Goal: Information Seeking & Learning: Learn about a topic

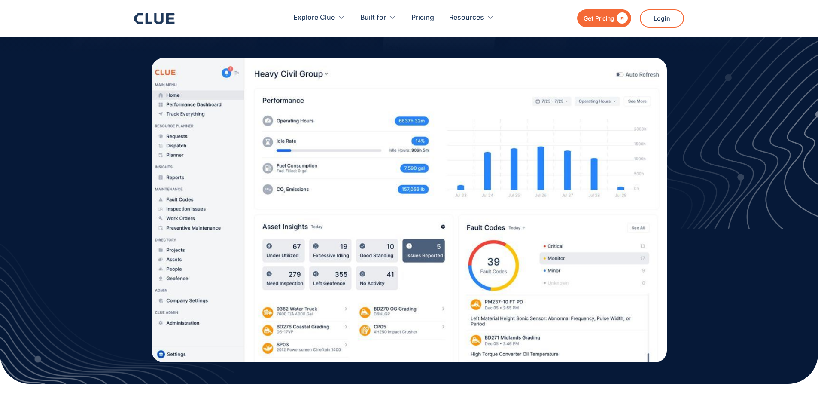
scroll to position [215, 0]
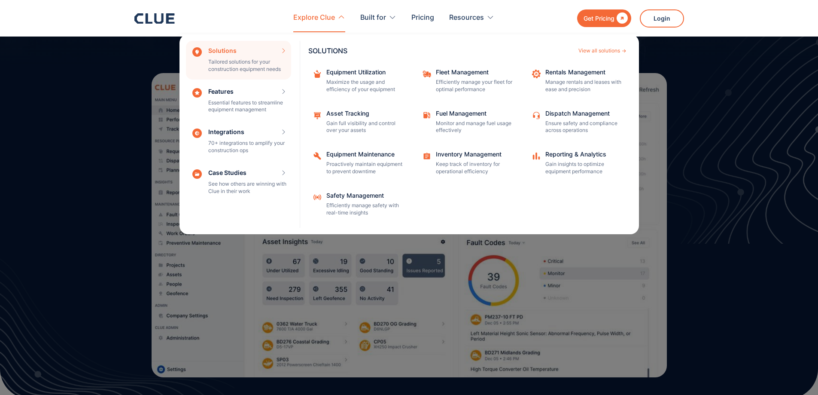
click at [561, 63] on div "SOLUTIONS View all solutions Equipment Utilization Maximize the usage and effic…" at bounding box center [469, 134] width 339 height 200
click at [557, 71] on div "Rentals Management" at bounding box center [583, 72] width 77 height 6
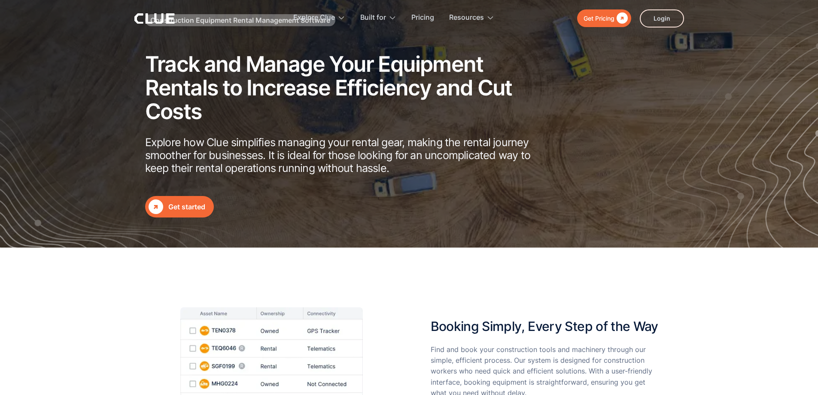
scroll to position [43, 0]
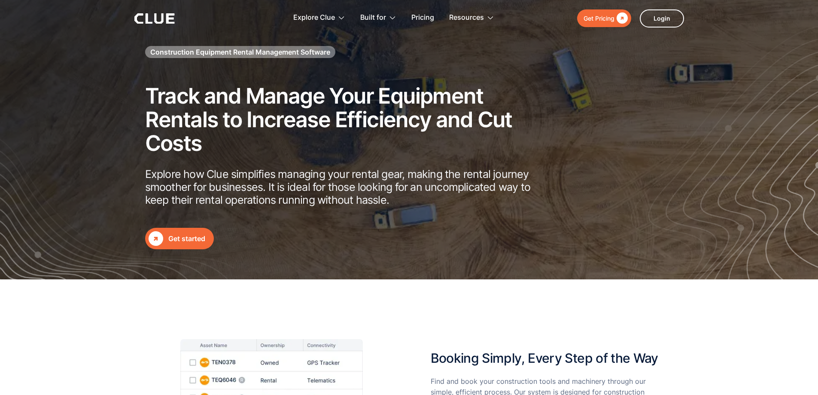
click at [161, 238] on div "" at bounding box center [156, 238] width 15 height 15
